Goal: Check status: Check status

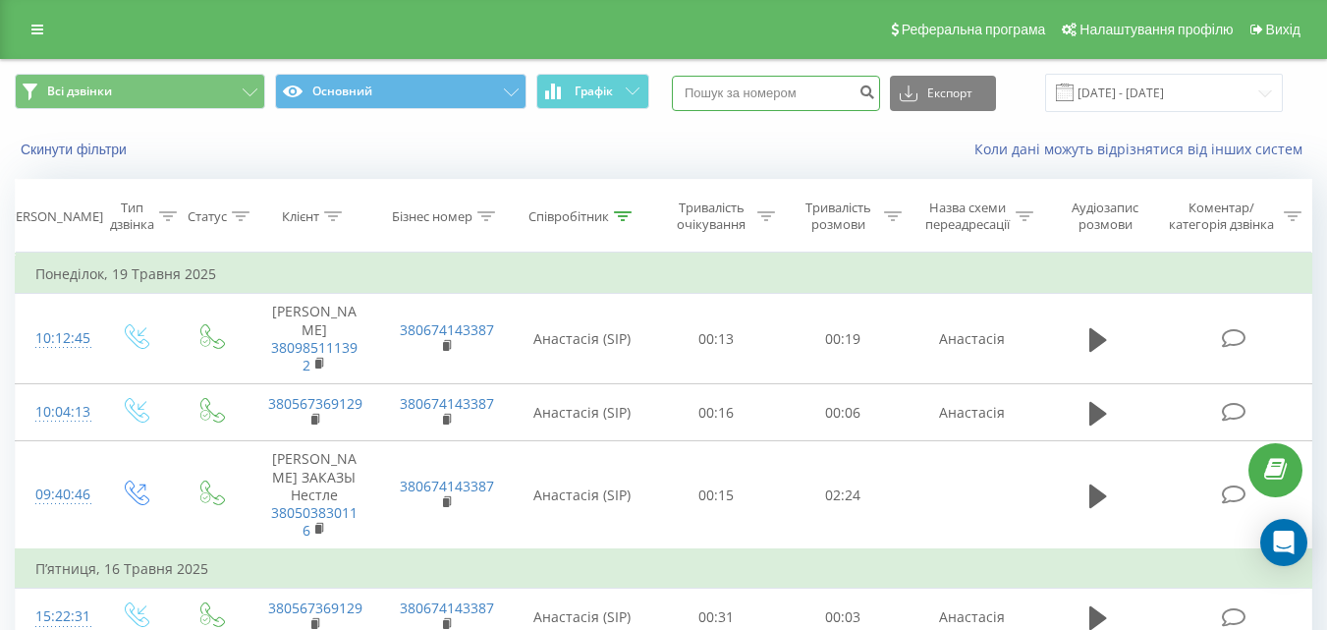
click at [795, 89] on input at bounding box center [776, 93] width 208 height 35
paste input "380958223157"
type input "380958223157"
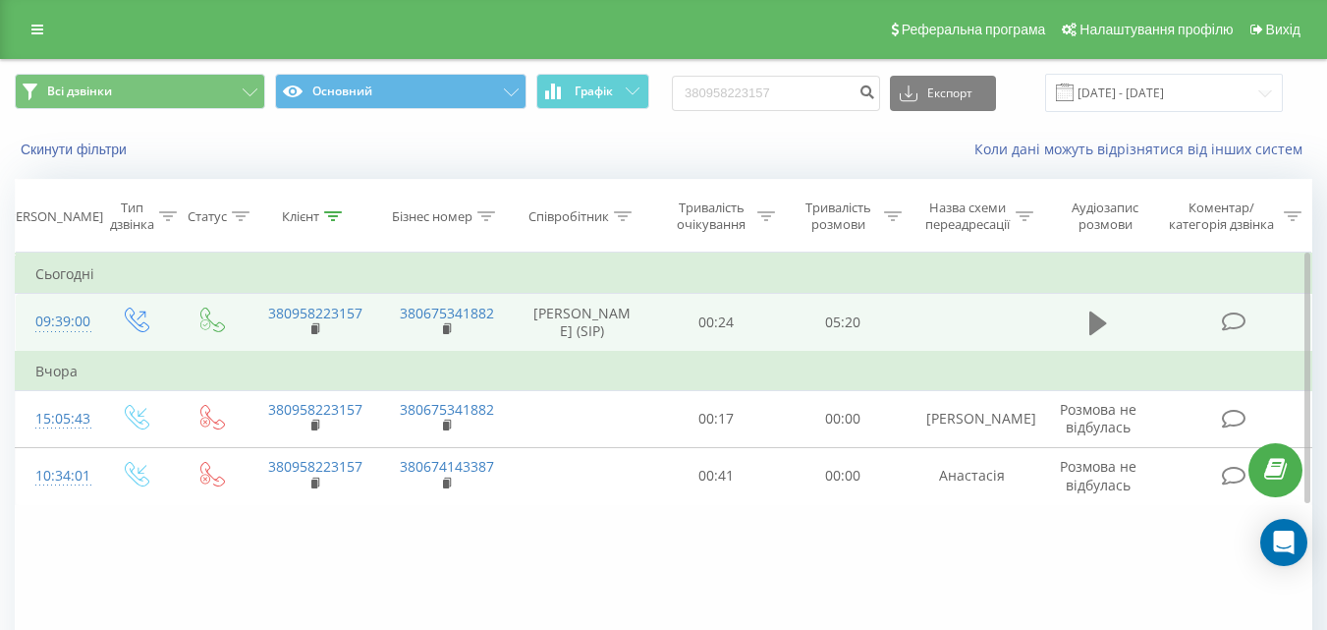
click at [1109, 318] on button at bounding box center [1098, 323] width 29 height 29
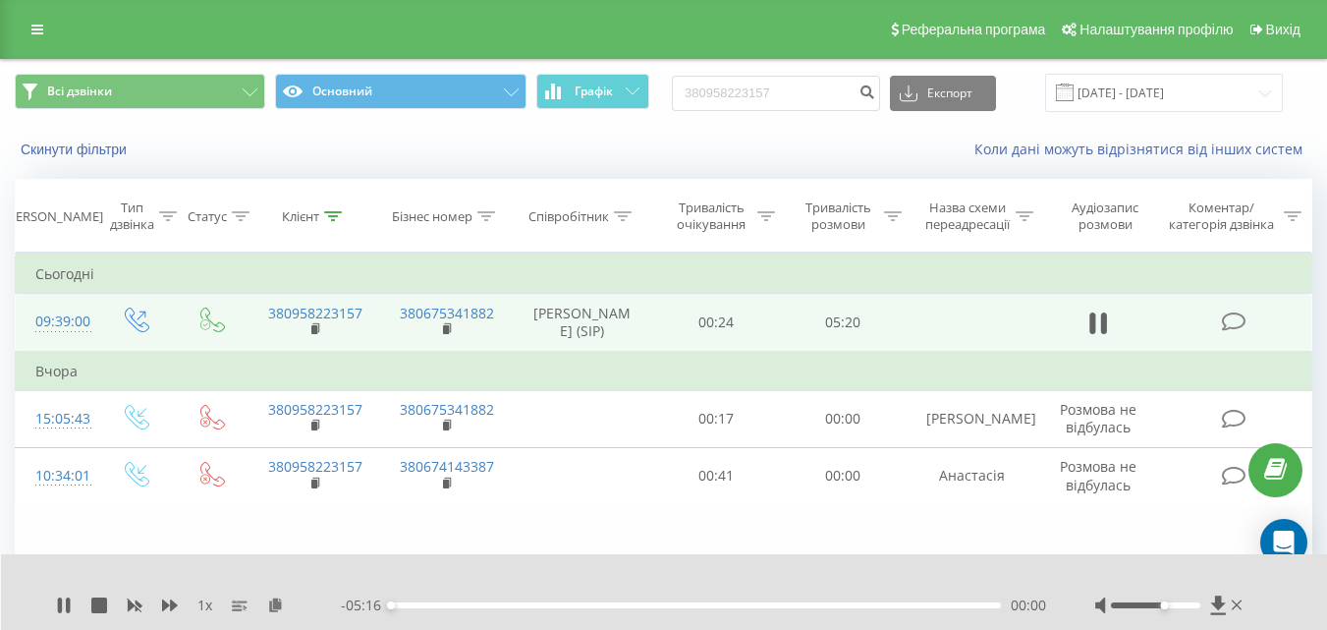
click at [1167, 606] on div at bounding box center [1155, 605] width 89 height 6
click at [1167, 606] on div "Accessibility label" at bounding box center [1164, 605] width 8 height 8
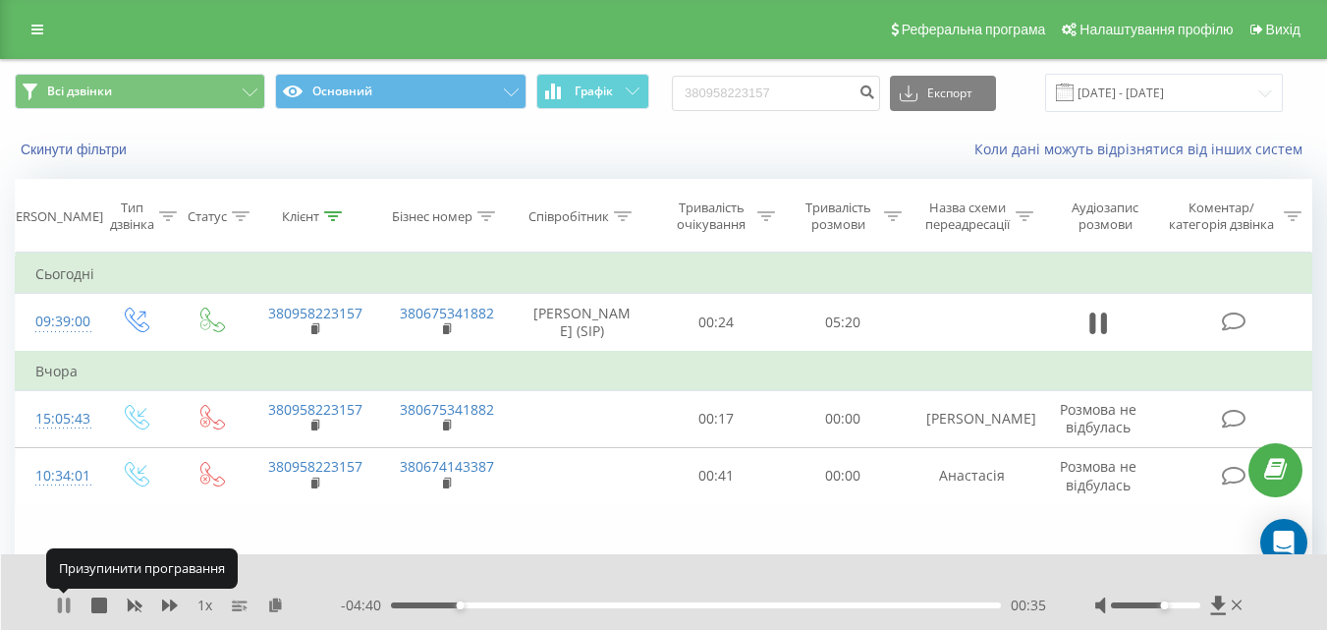
click at [63, 612] on icon at bounding box center [64, 605] width 16 height 16
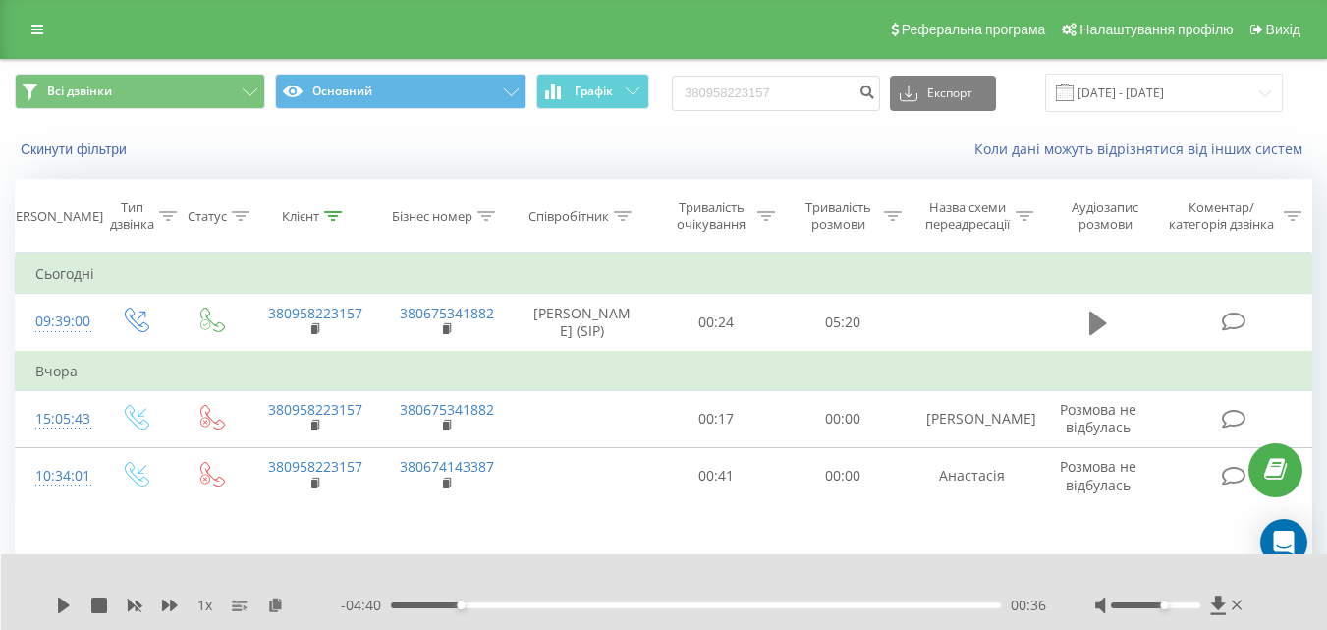
click at [1101, 318] on icon at bounding box center [1099, 323] width 18 height 24
click at [429, 607] on div "00:00" at bounding box center [696, 605] width 610 height 6
click at [167, 608] on icon at bounding box center [170, 605] width 16 height 16
click at [174, 608] on icon at bounding box center [170, 605] width 16 height 12
drag, startPoint x: 1167, startPoint y: 604, endPoint x: 1200, endPoint y: 606, distance: 32.5
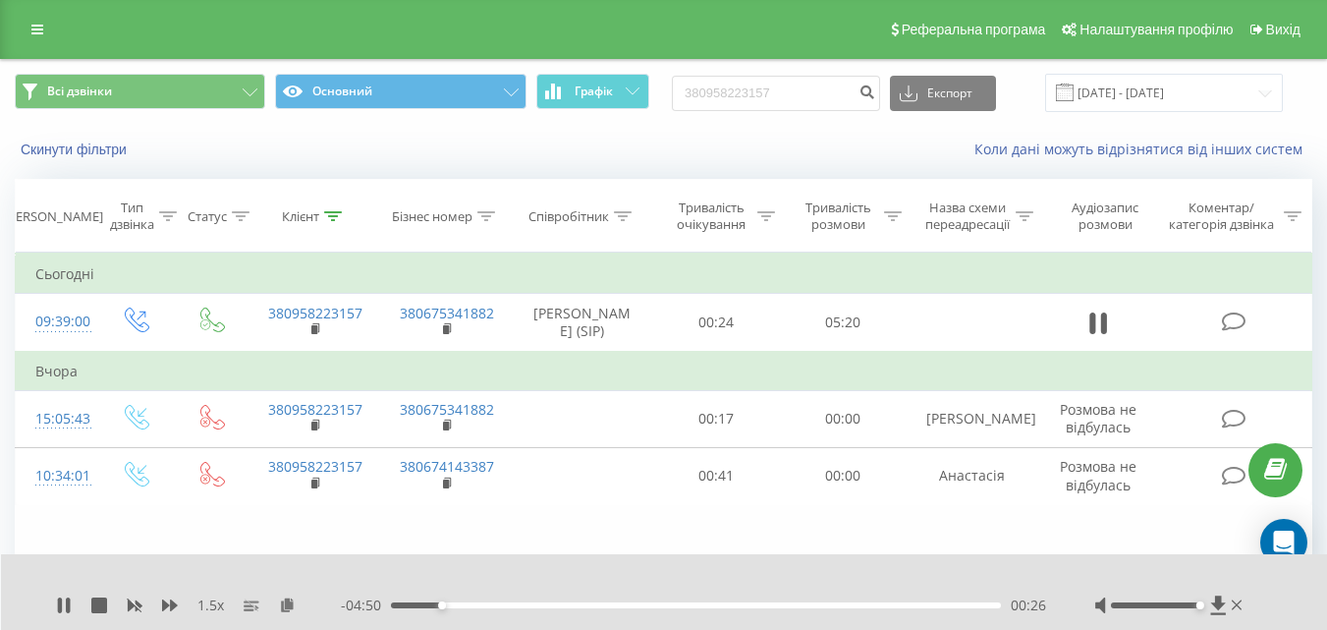
click at [1200, 606] on div "Accessibility label" at bounding box center [1201, 605] width 8 height 8
click at [769, 571] on div at bounding box center [651, 580] width 953 height 22
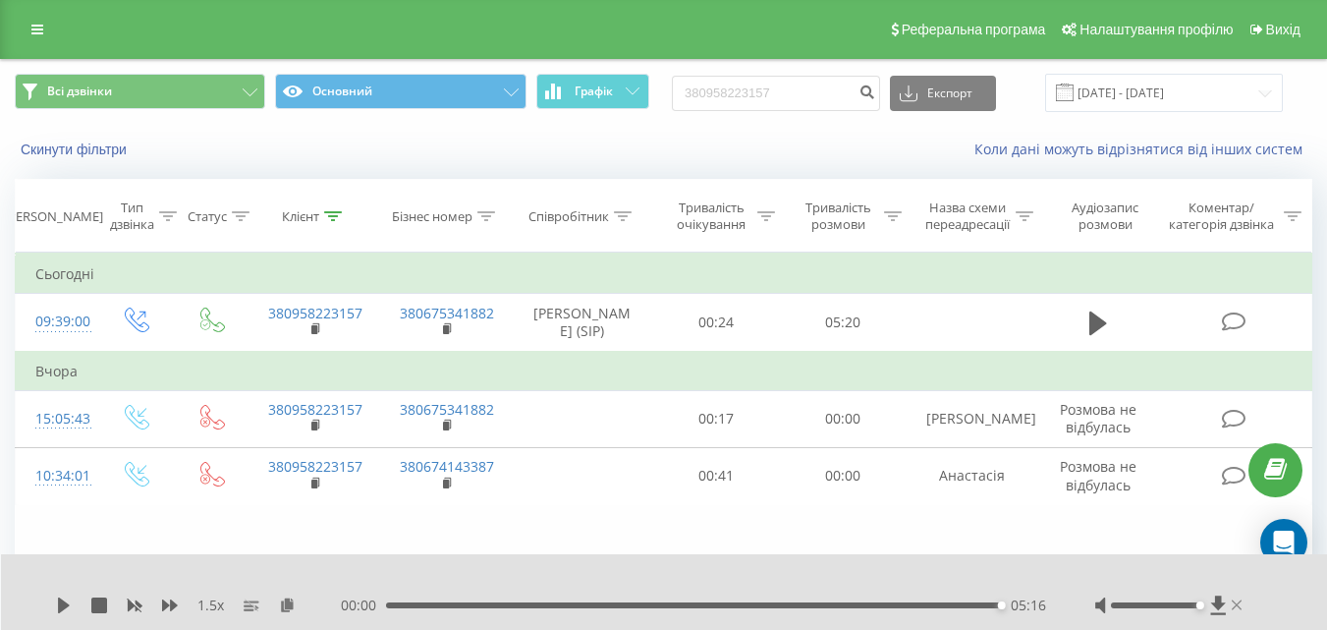
click at [1238, 601] on icon at bounding box center [1237, 605] width 11 height 16
